Goal: Information Seeking & Learning: Learn about a topic

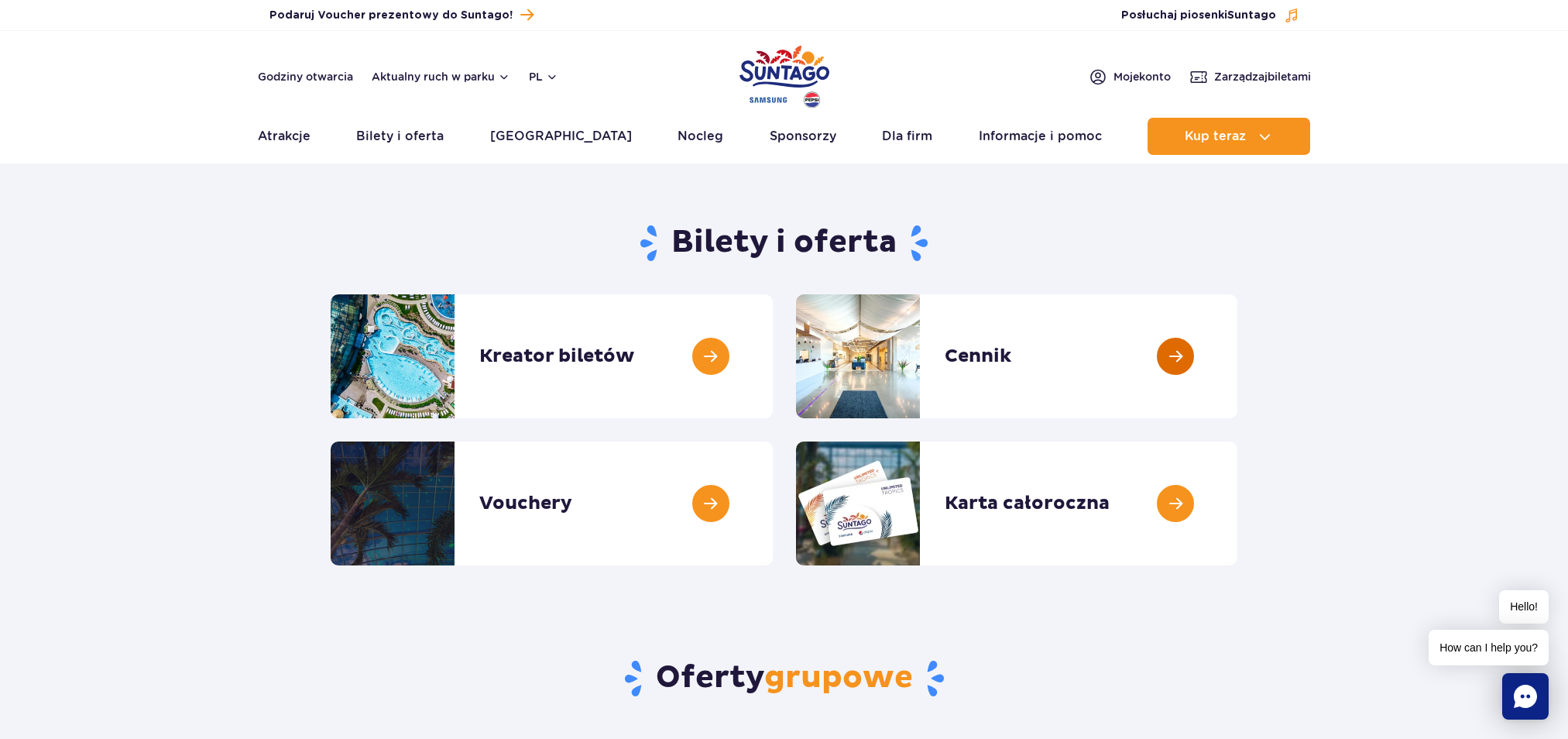
click at [1237, 315] on link at bounding box center [1237, 356] width 0 height 124
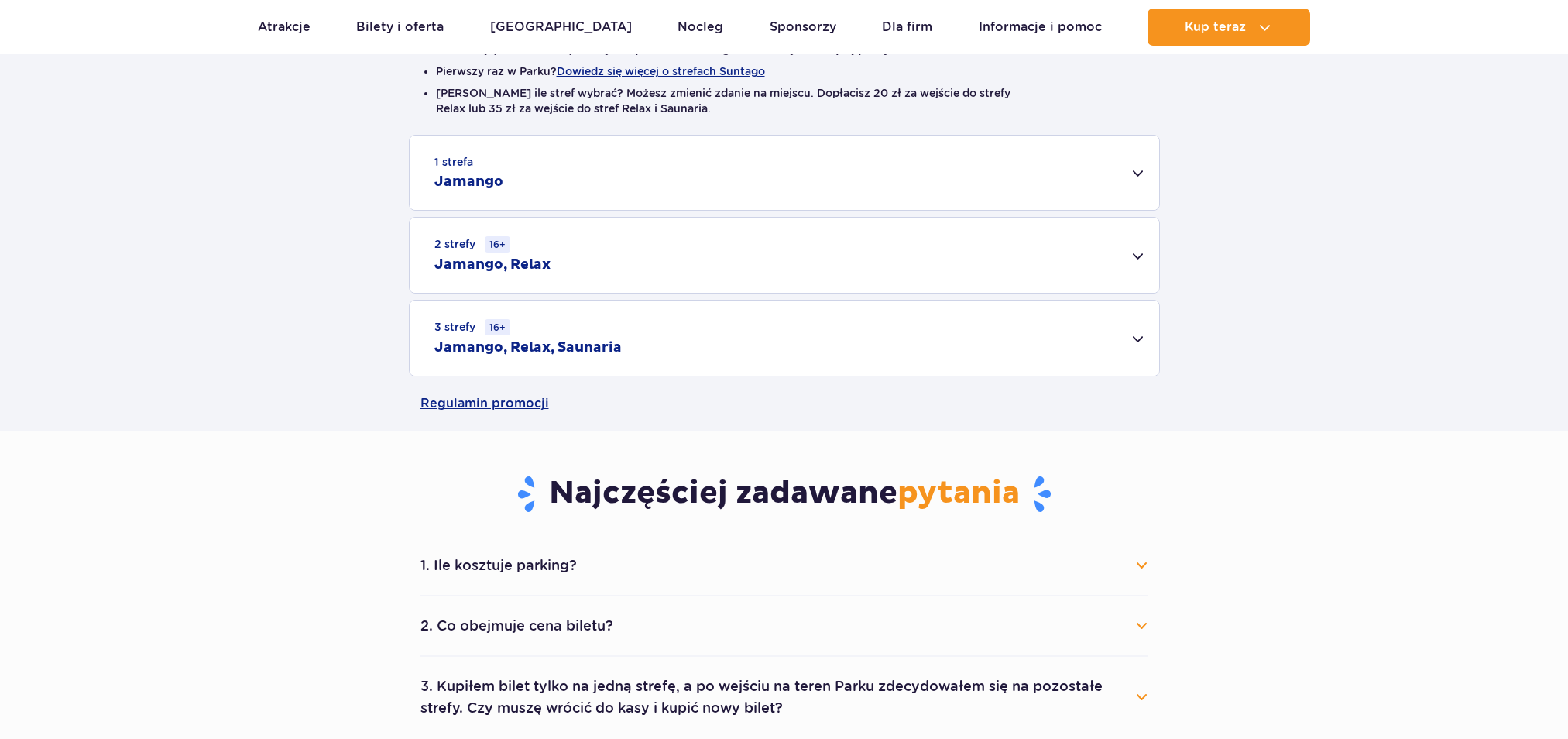
scroll to position [465, 0]
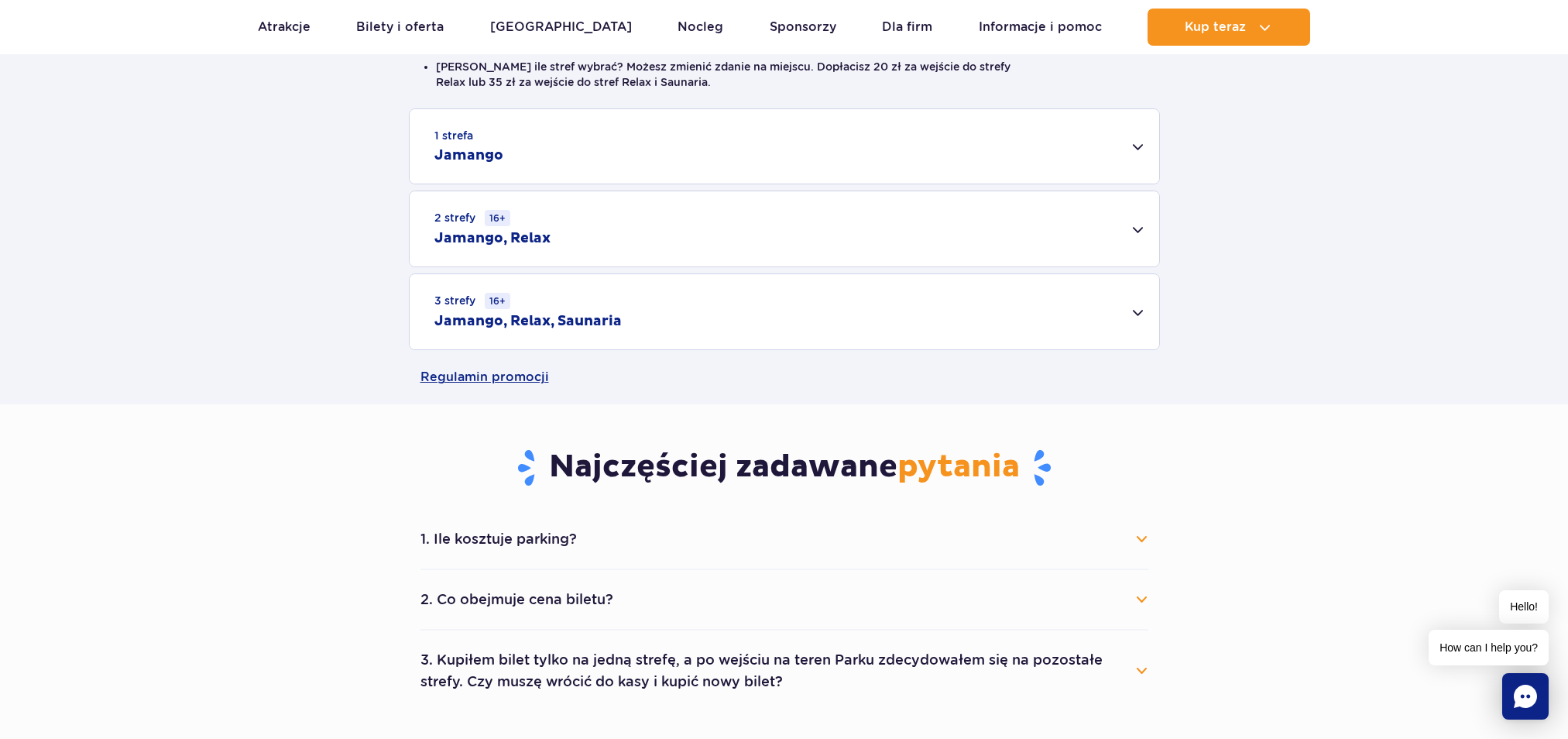
click at [1085, 154] on div "1 strefa Jamango" at bounding box center [785, 146] width 750 height 74
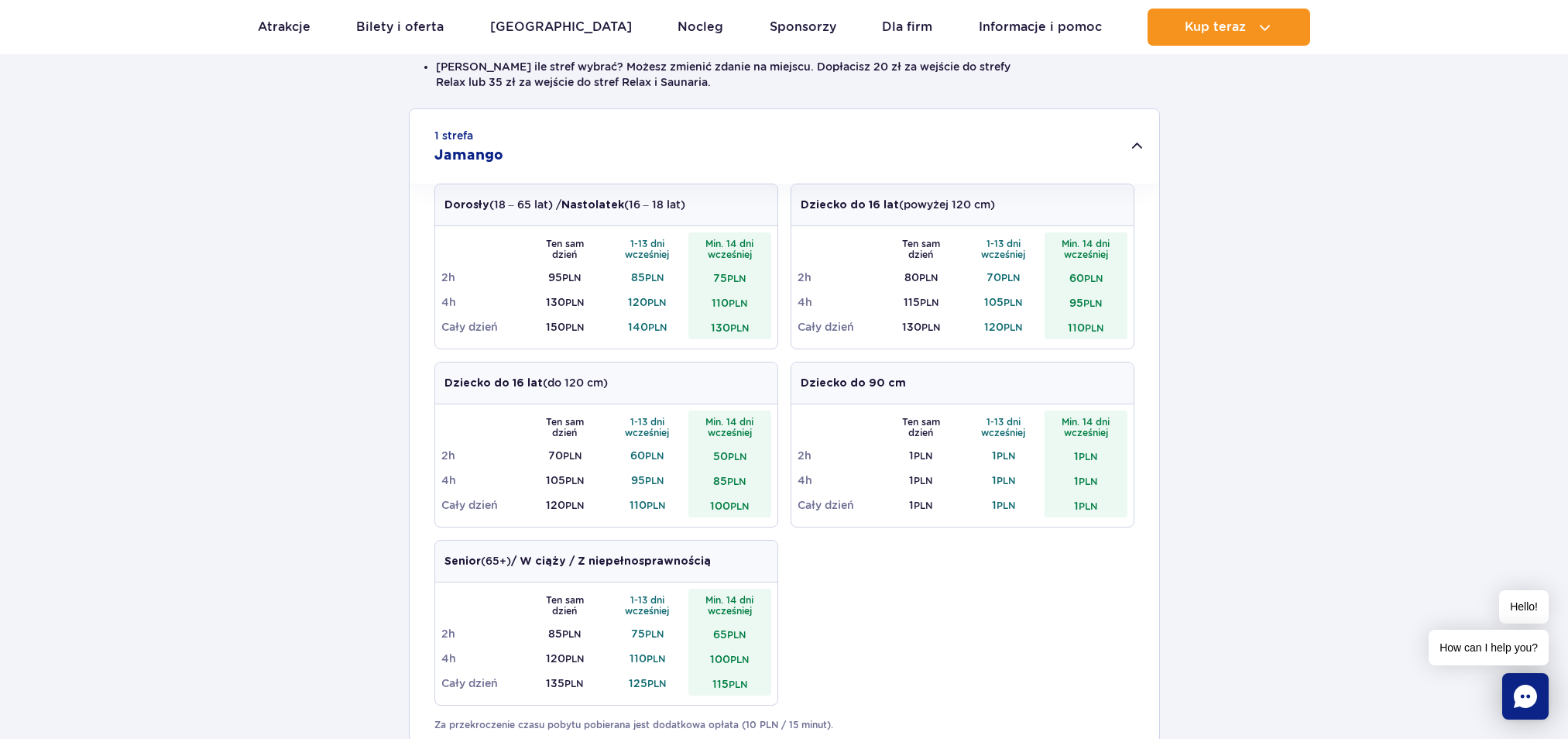
click at [1240, 221] on div "1 strefa Jamango Dorosły (18 – 65 lat) / Nastolatek (16 – 18 lat) Ten sam dzień…" at bounding box center [784, 512] width 1568 height 806
